Goal: Information Seeking & Learning: Learn about a topic

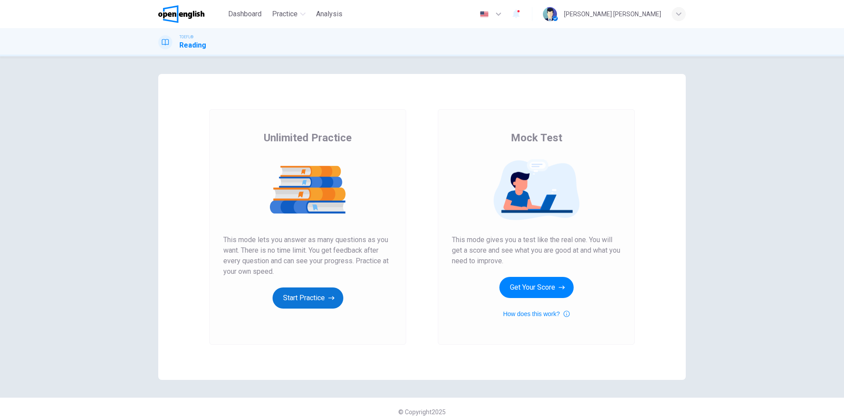
click at [299, 295] on button "Start Practice" at bounding box center [308, 297] width 71 height 21
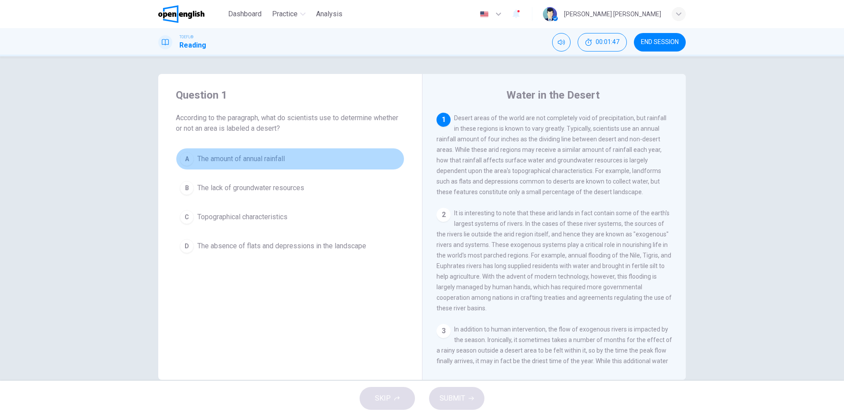
click at [185, 159] on div "A" at bounding box center [187, 159] width 14 height 14
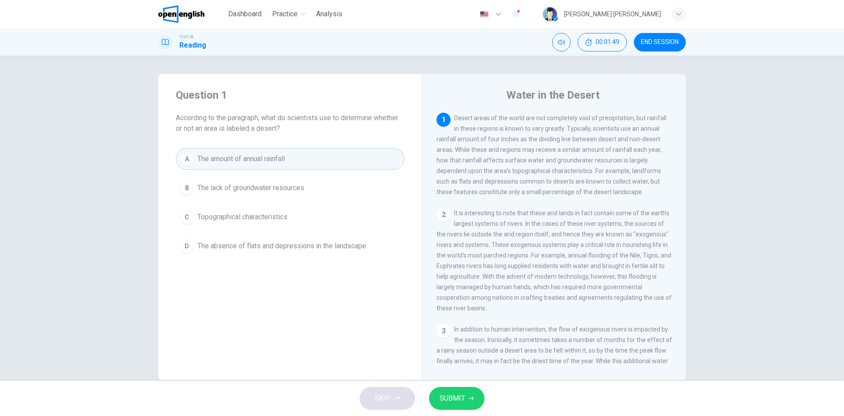
click at [467, 394] on button "SUBMIT" at bounding box center [456, 398] width 55 height 23
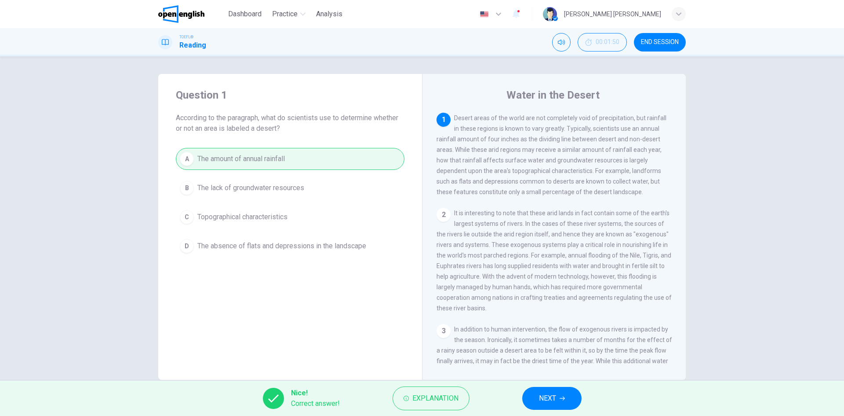
click at [536, 394] on button "NEXT" at bounding box center [551, 398] width 59 height 23
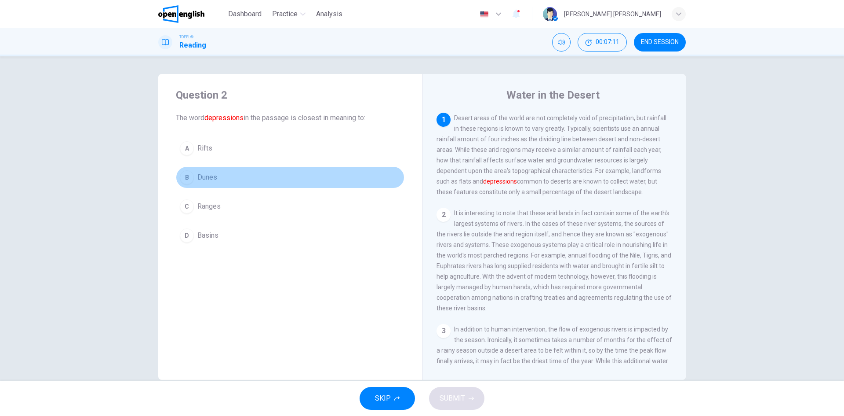
click at [197, 177] on span "Dunes" at bounding box center [207, 177] width 20 height 11
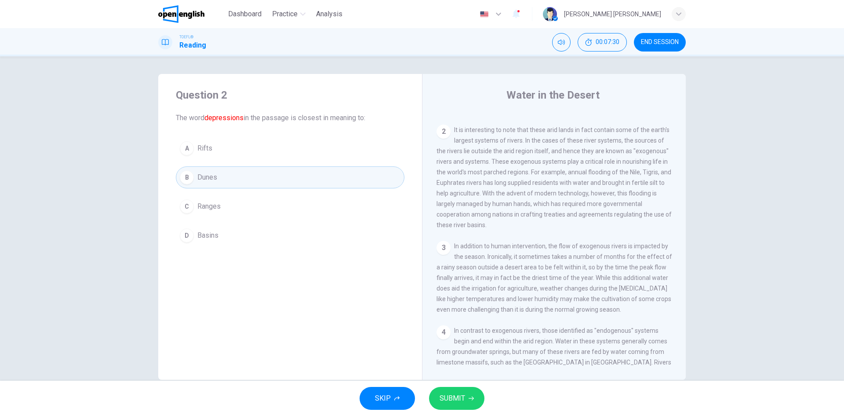
scroll to position [88, 0]
click at [208, 237] on span "Basins" at bounding box center [207, 235] width 21 height 11
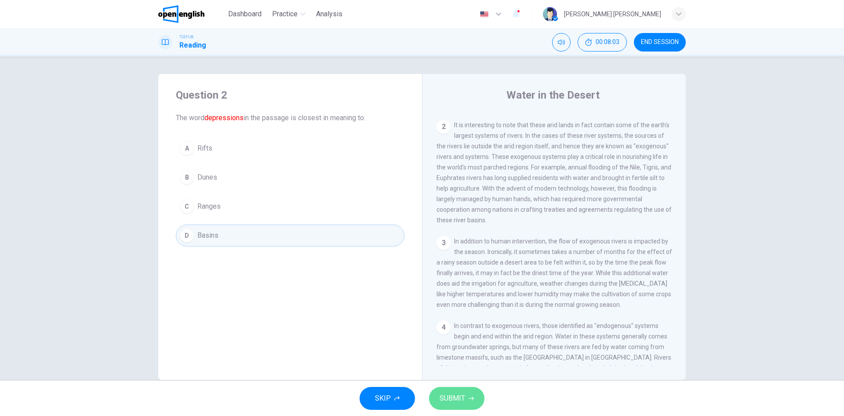
click at [451, 396] on span "SUBMIT" at bounding box center [453, 398] width 26 height 12
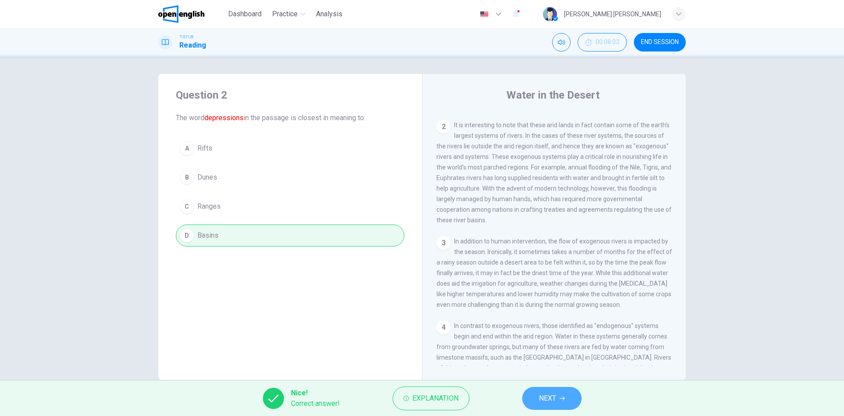
click at [552, 394] on span "NEXT" at bounding box center [547, 398] width 17 height 12
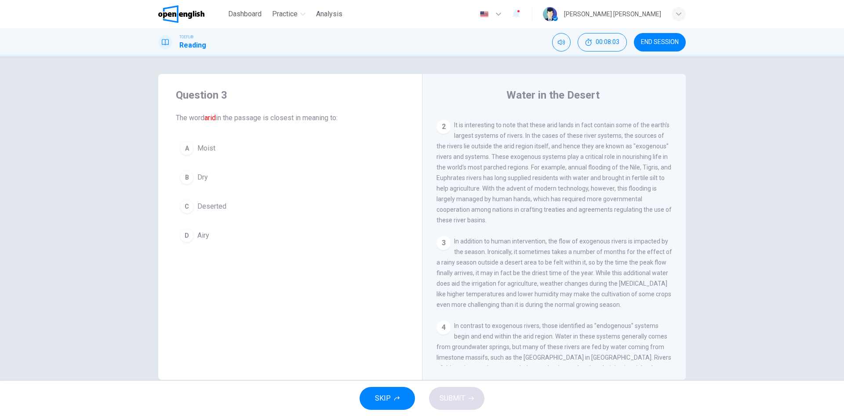
scroll to position [0, 0]
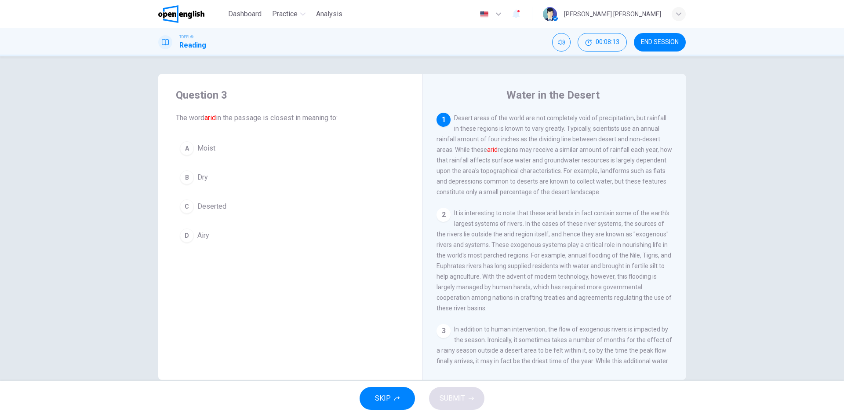
click at [197, 182] on span "Dry" at bounding box center [202, 177] width 11 height 11
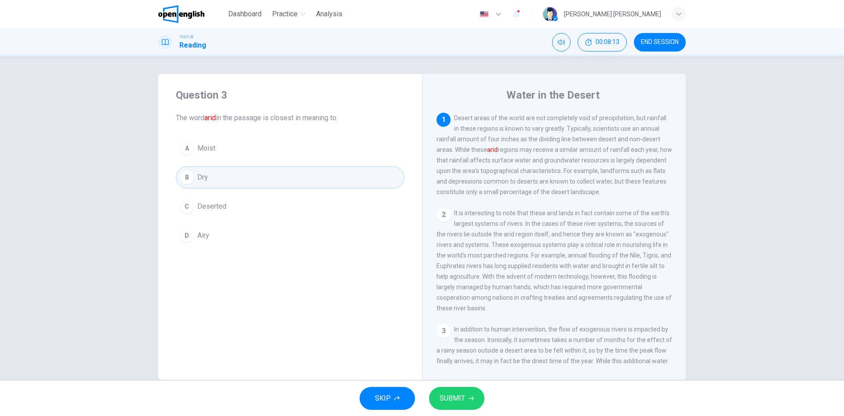
click at [454, 395] on span "SUBMIT" at bounding box center [453, 398] width 26 height 12
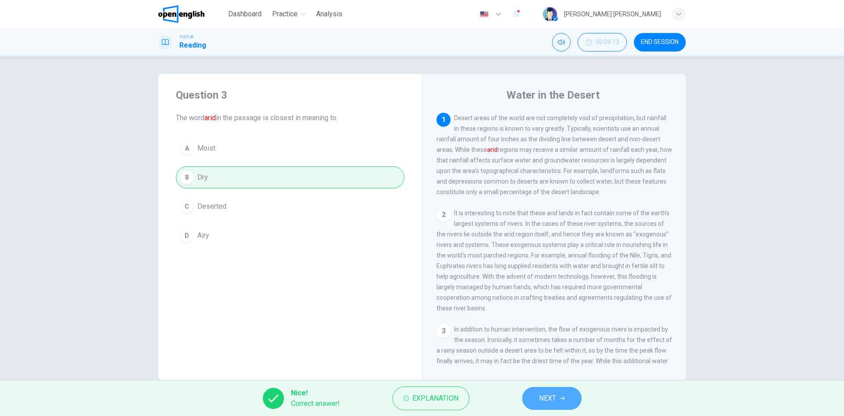
click at [566, 406] on button "NEXT" at bounding box center [551, 398] width 59 height 23
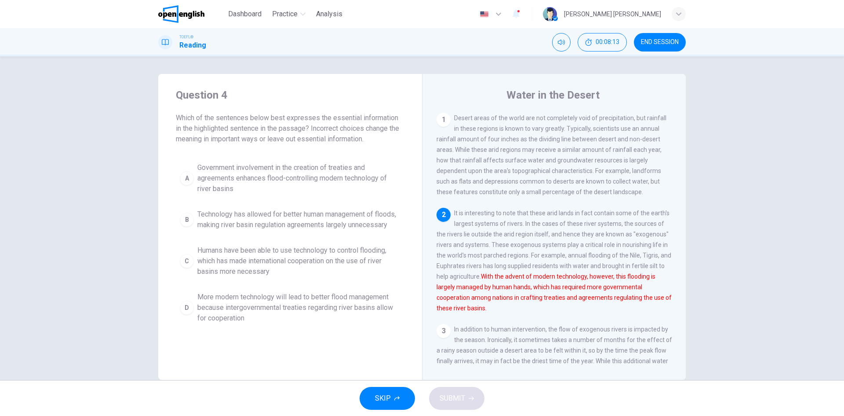
scroll to position [44, 0]
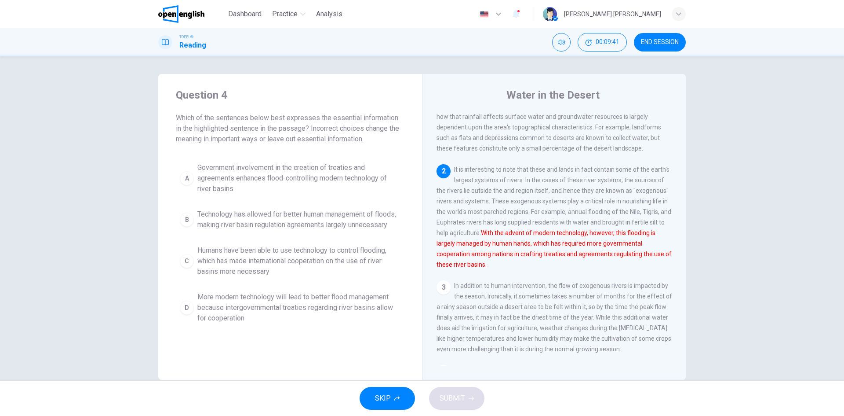
click at [275, 175] on span "Government involvement in the creation of treaties and agreements enhances floo…" at bounding box center [298, 178] width 203 height 32
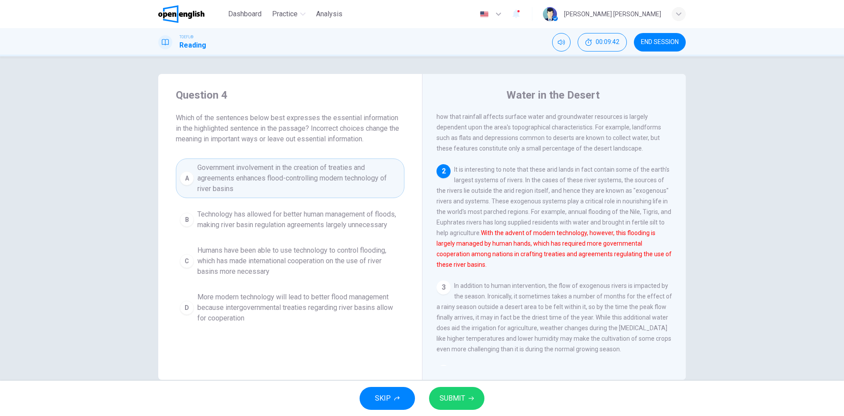
click at [455, 398] on span "SUBMIT" at bounding box center [453, 398] width 26 height 12
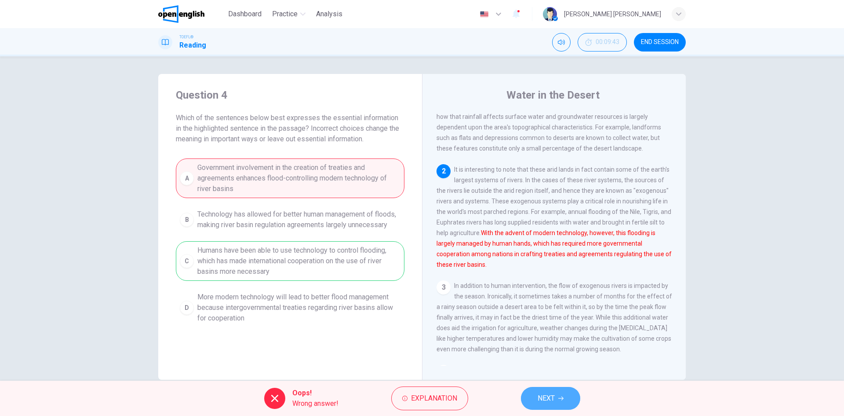
click at [556, 404] on button "NEXT" at bounding box center [550, 398] width 59 height 23
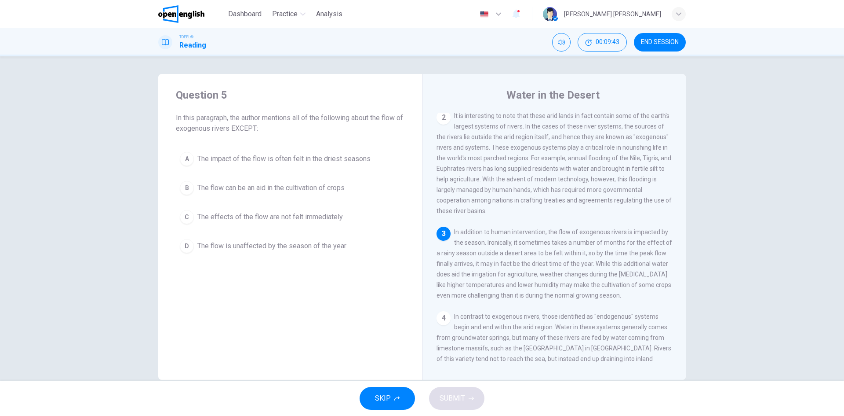
scroll to position [131, 0]
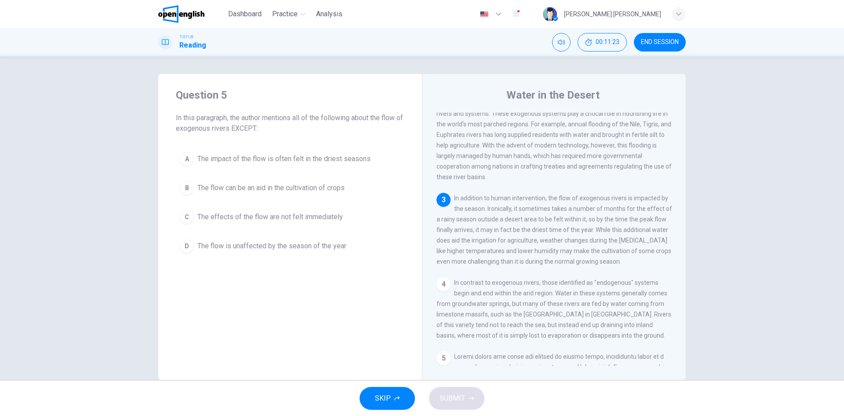
click at [346, 157] on span "The impact of the flow is often felt in the driest seasons" at bounding box center [283, 158] width 173 height 11
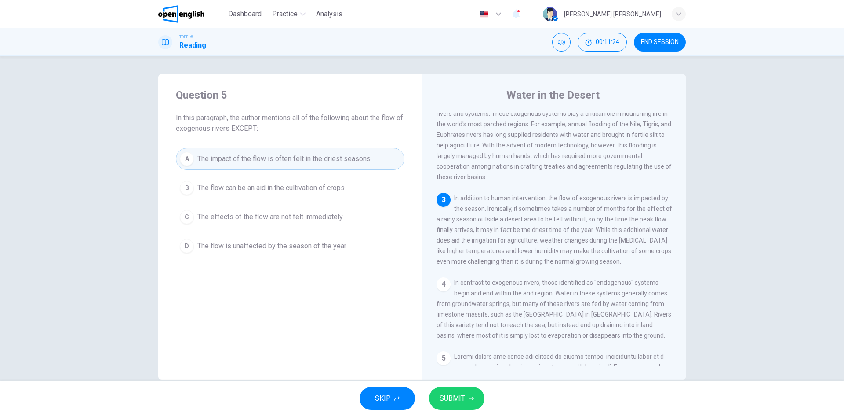
click at [455, 393] on span "SUBMIT" at bounding box center [453, 398] width 26 height 12
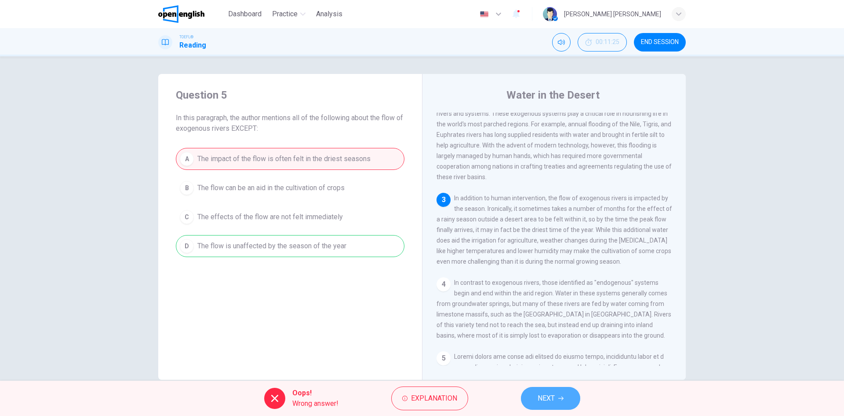
click at [534, 395] on button "NEXT" at bounding box center [550, 398] width 59 height 23
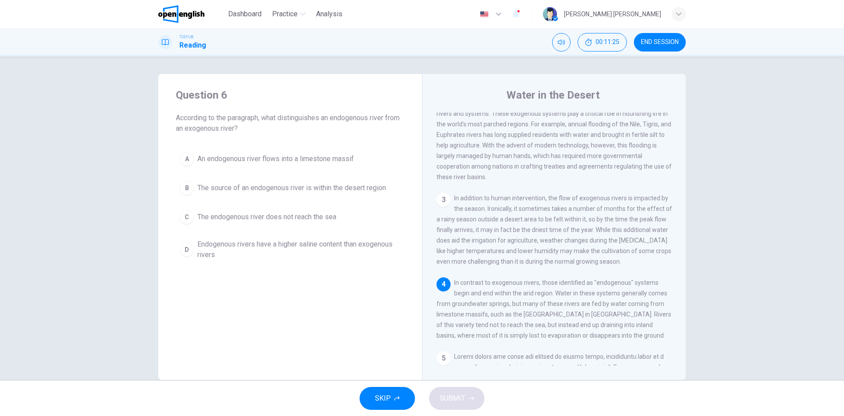
scroll to position [208, 0]
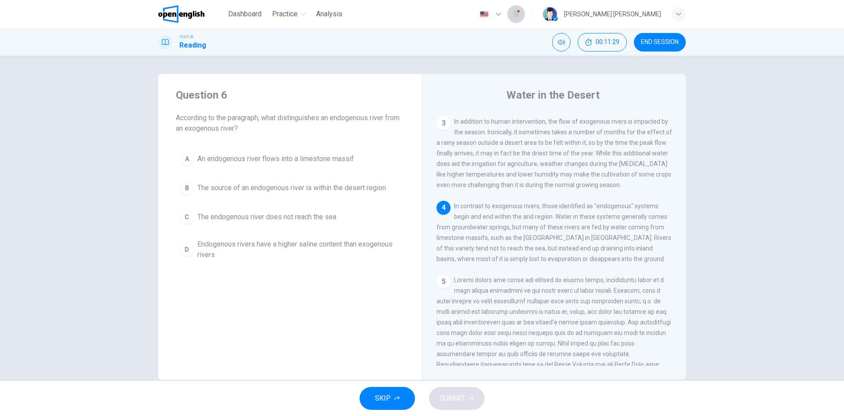
click at [520, 16] on icon "button" at bounding box center [516, 14] width 7 height 9
click at [526, 44] on span "You don’t have any notifications yet." at bounding box center [516, 40] width 91 height 11
click at [464, 42] on li "You don’t have any notifications yet." at bounding box center [508, 40] width 121 height 27
